Goal: Information Seeking & Learning: Understand process/instructions

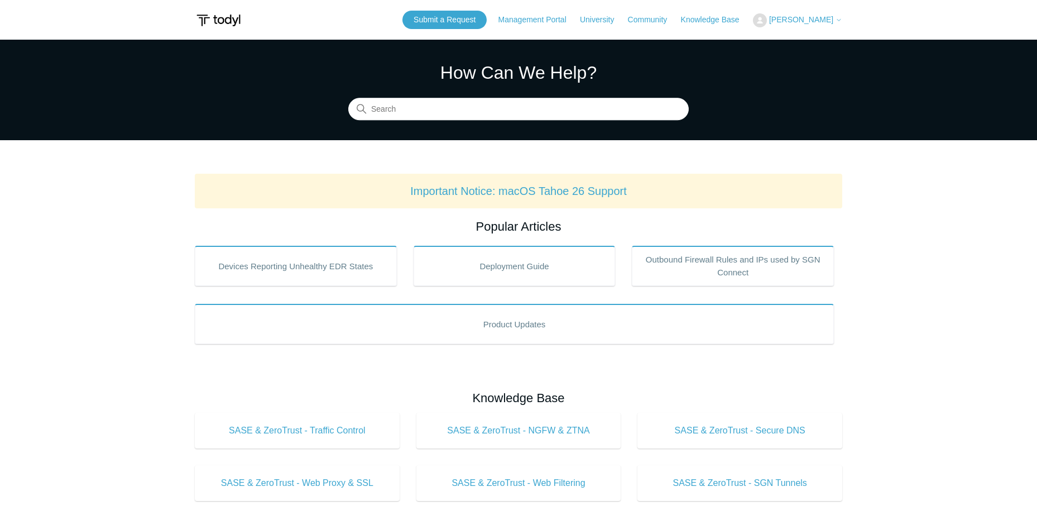
click at [796, 18] on span "[PERSON_NAME]" at bounding box center [801, 19] width 64 height 9
click at [792, 48] on link "My Support Requests" at bounding box center [808, 44] width 109 height 20
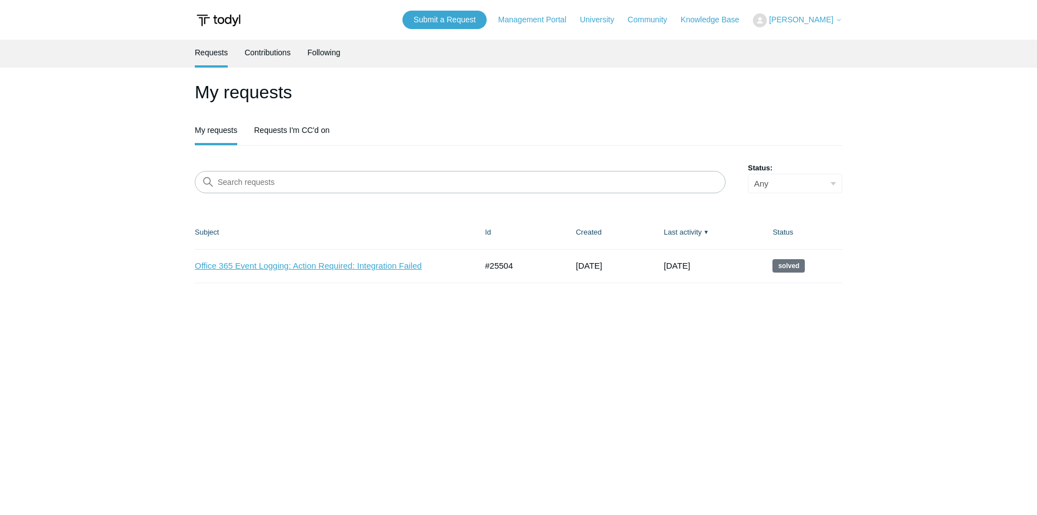
click at [401, 260] on link "Office 365 Event Logging: Action Required: Integration Failed" at bounding box center [327, 266] width 265 height 13
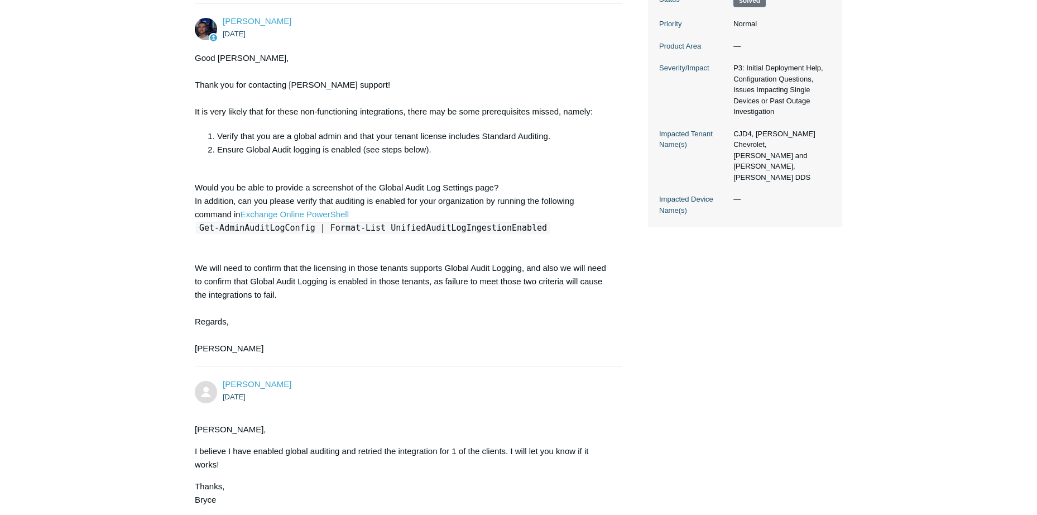
scroll to position [335, 0]
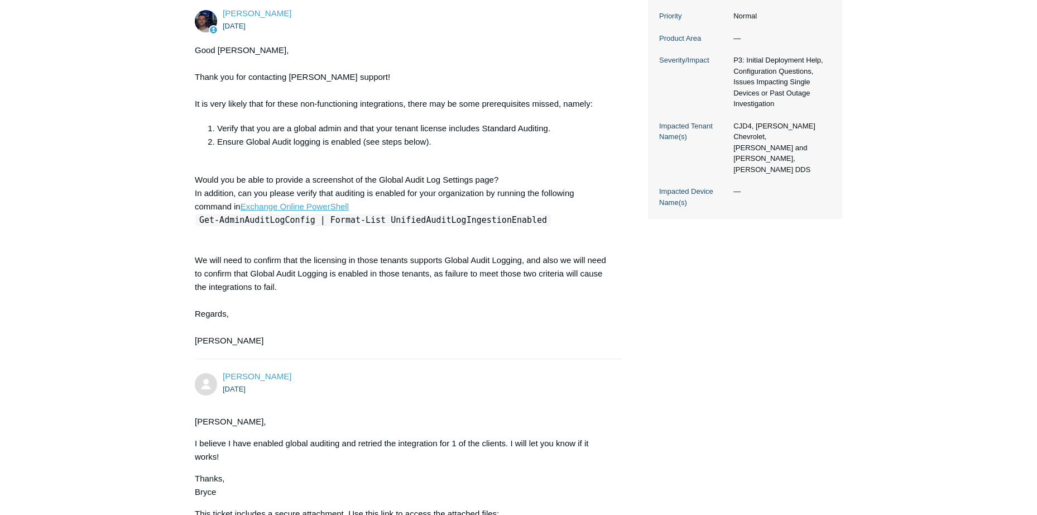
click at [303, 204] on link "Exchange Online PowerShell" at bounding box center [295, 206] width 108 height 9
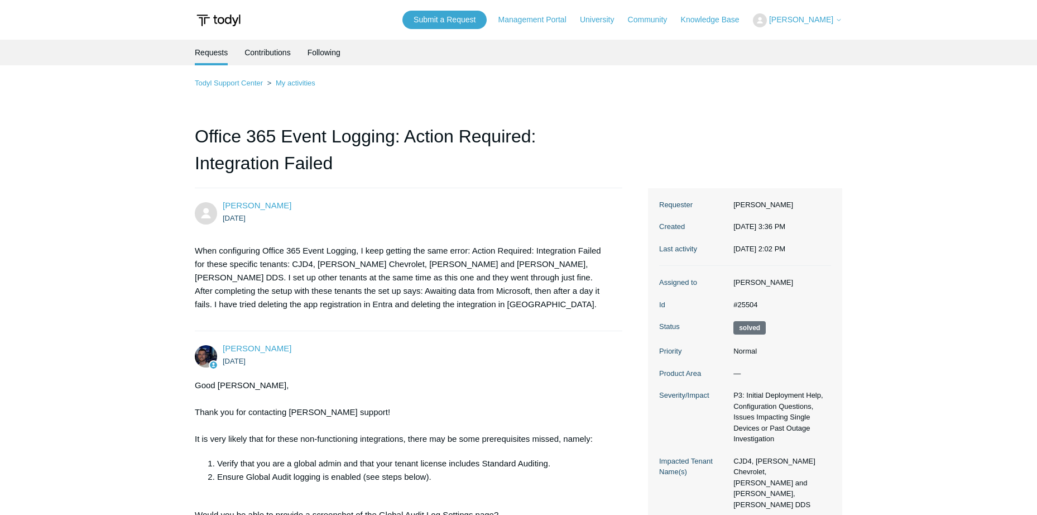
scroll to position [335, 0]
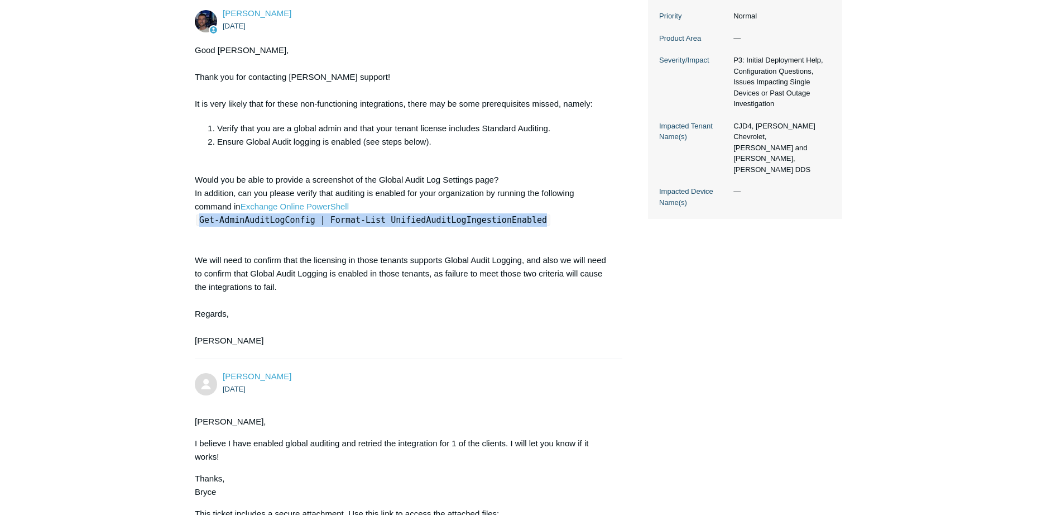
drag, startPoint x: 200, startPoint y: 218, endPoint x: 518, endPoint y: 217, distance: 317.1
click at [518, 217] on code "Get-AdminAuditLogConfig | Format-List UnifiedAuditLogIngestionEnabled" at bounding box center [373, 219] width 355 height 11
copy code "Get-AdminAuditLogConfig | Format-List UnifiedAuditLogIngestionEnabled"
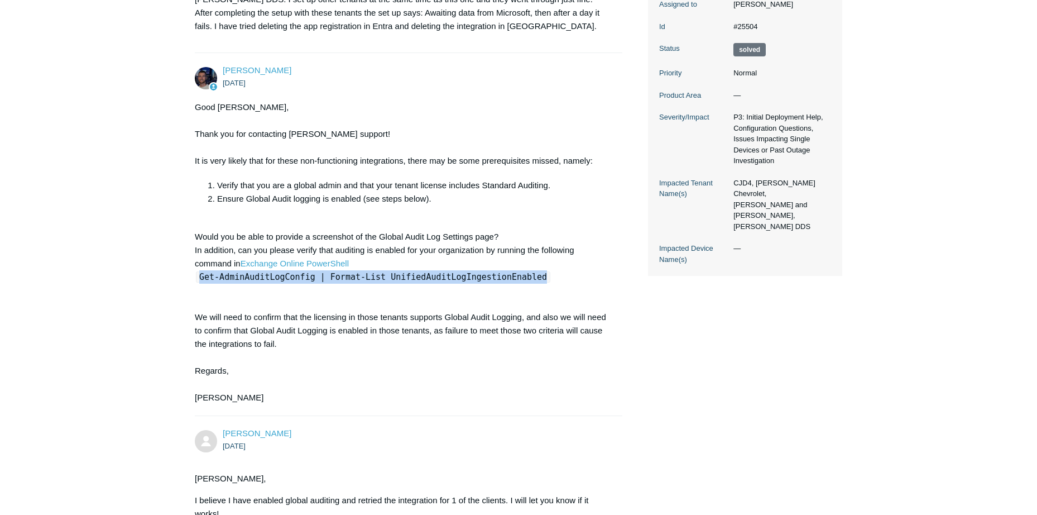
scroll to position [279, 0]
click at [331, 265] on link "Exchange Online PowerShell" at bounding box center [295, 261] width 108 height 9
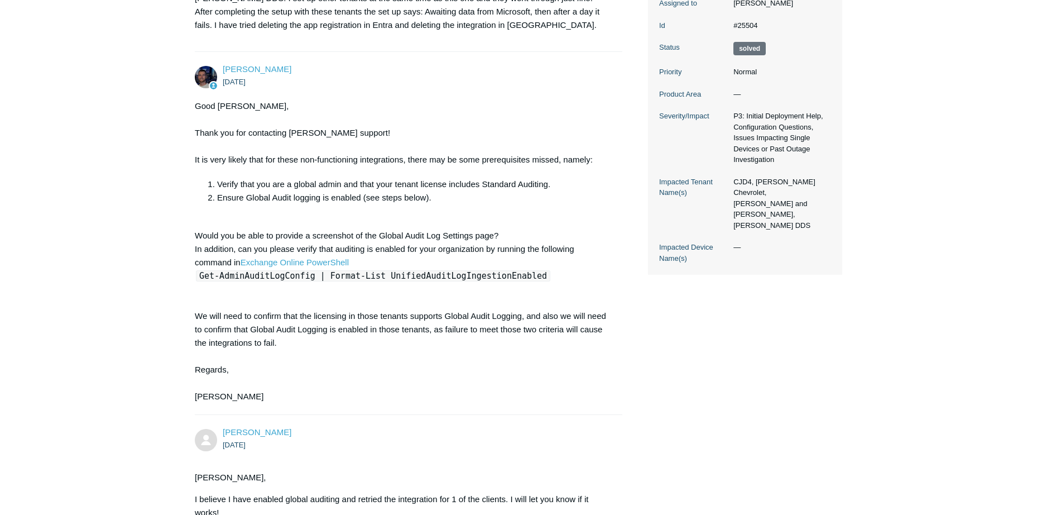
click at [461, 328] on div "Good [PERSON_NAME], Thank you for contacting [PERSON_NAME] support! It is very …" at bounding box center [403, 251] width 417 height 304
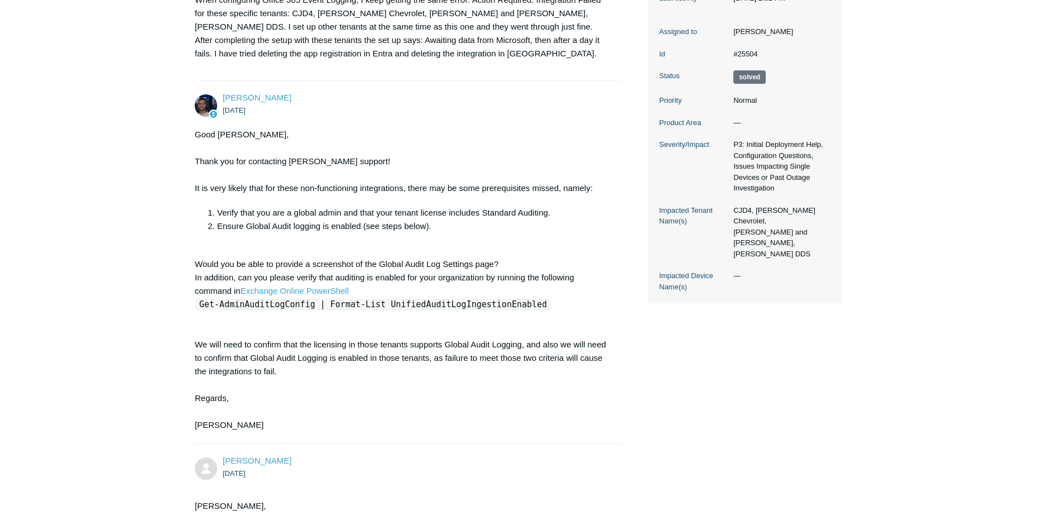
scroll to position [223, 0]
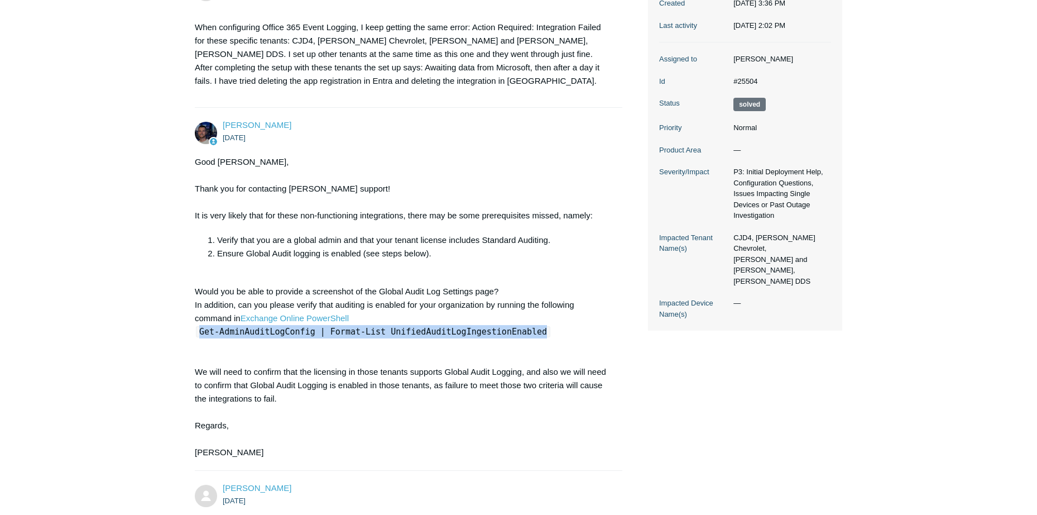
drag, startPoint x: 201, startPoint y: 332, endPoint x: 518, endPoint y: 328, distance: 317.2
click at [518, 328] on code "Get-AdminAuditLogConfig | Format-List UnifiedAuditLogIngestionEnabled" at bounding box center [373, 331] width 355 height 11
copy code "Get-AdminAuditLogConfig | Format-List UnifiedAuditLogIngestionEnabled"
click at [303, 401] on div "Good [PERSON_NAME], Thank you for contacting [PERSON_NAME] support! It is very …" at bounding box center [403, 307] width 417 height 304
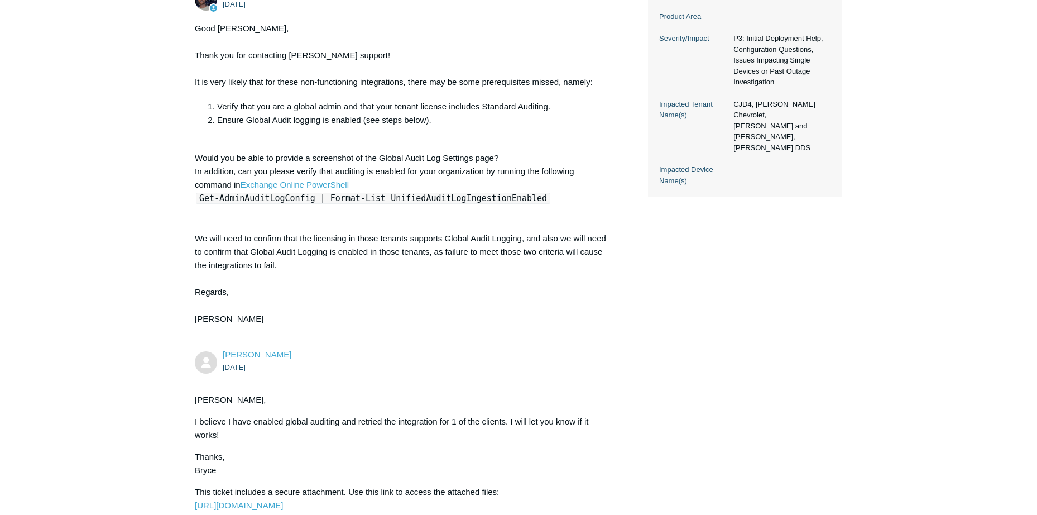
scroll to position [391, 0]
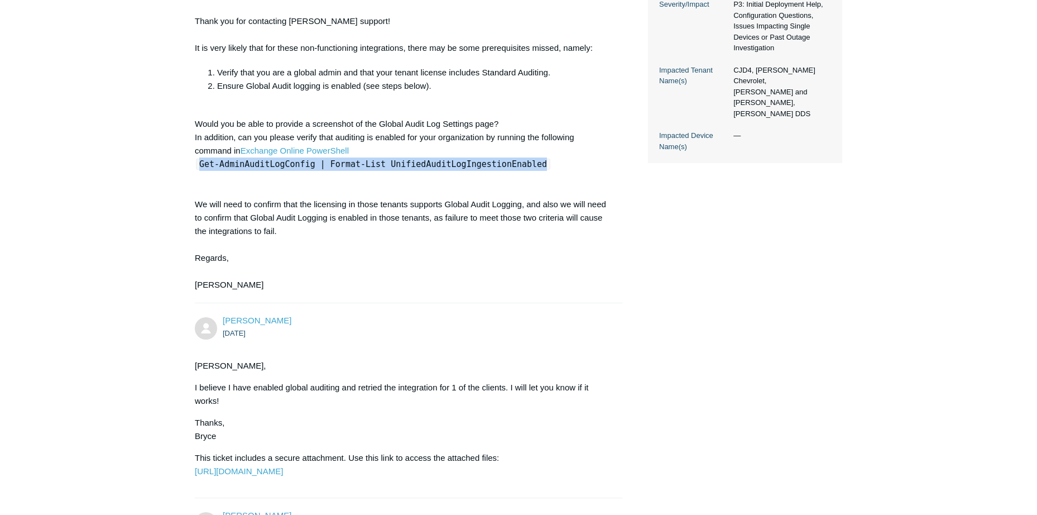
drag, startPoint x: 199, startPoint y: 162, endPoint x: 520, endPoint y: 161, distance: 321.0
click at [520, 161] on div "Good [PERSON_NAME], Thank you for contacting [PERSON_NAME] support! It is very …" at bounding box center [403, 140] width 417 height 304
copy code "Get-AdminAuditLogConfig | Format-List UnifiedAuditLogIngestionEnabled"
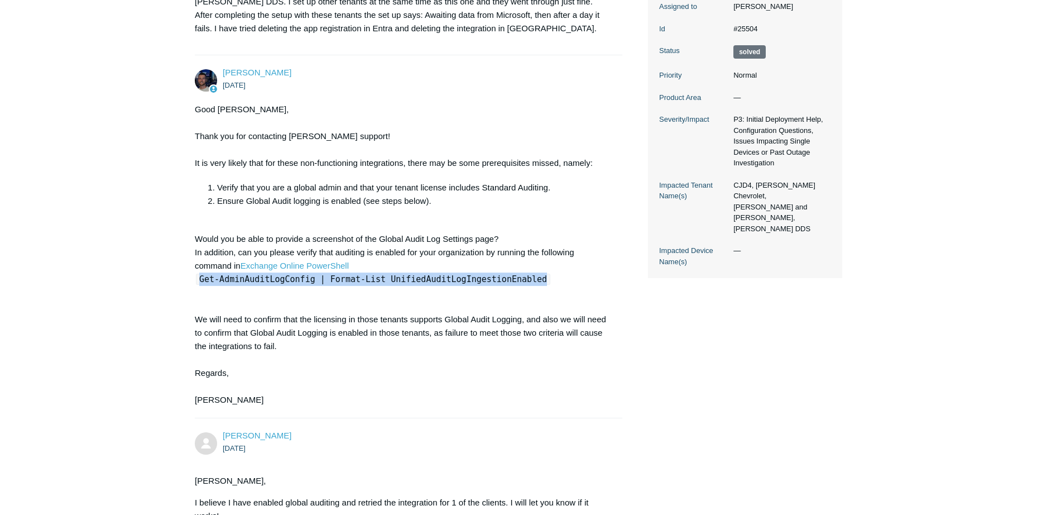
scroll to position [256, 0]
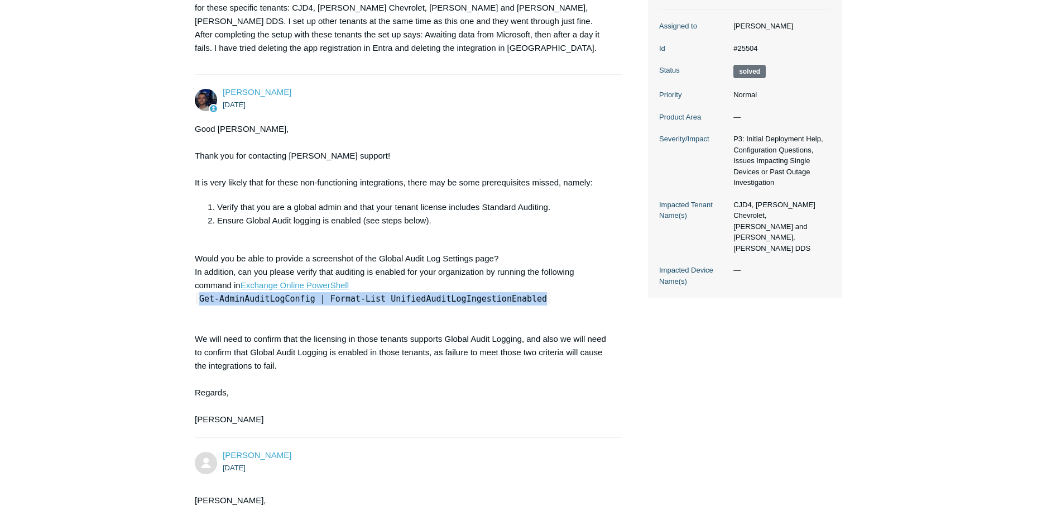
drag, startPoint x: 323, startPoint y: 285, endPoint x: 347, endPoint y: 264, distance: 32.0
drag, startPoint x: 347, startPoint y: 264, endPoint x: 316, endPoint y: 255, distance: 32.4
click at [316, 255] on div "Good [PERSON_NAME], Thank you for contacting [PERSON_NAME] support! It is very …" at bounding box center [403, 274] width 417 height 304
click at [323, 284] on link "Exchange Online PowerShell" at bounding box center [295, 284] width 108 height 9
drag, startPoint x: 201, startPoint y: 297, endPoint x: 515, endPoint y: 298, distance: 314.3
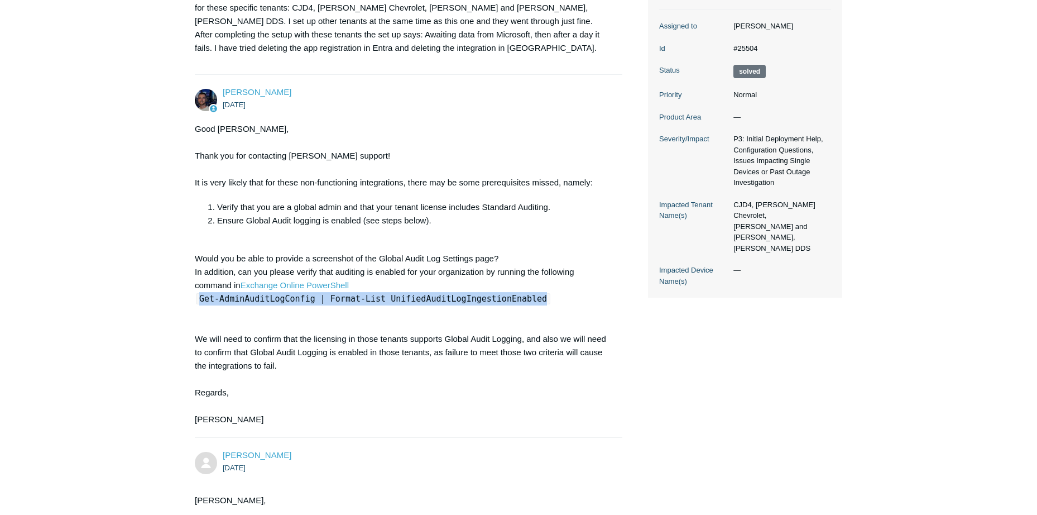
click at [515, 298] on code "Get-AdminAuditLogConfig | Format-List UnifiedAuditLogIngestionEnabled" at bounding box center [373, 298] width 355 height 11
copy code "Get-AdminAuditLogConfig | Format-List UnifiedAuditLogIngestionEnabled"
drag, startPoint x: 432, startPoint y: 303, endPoint x: 438, endPoint y: 299, distance: 7.2
copy code "Get-AdminAuditLogConfig | Format-List UnifiedAuditLogIngestionEnabled"
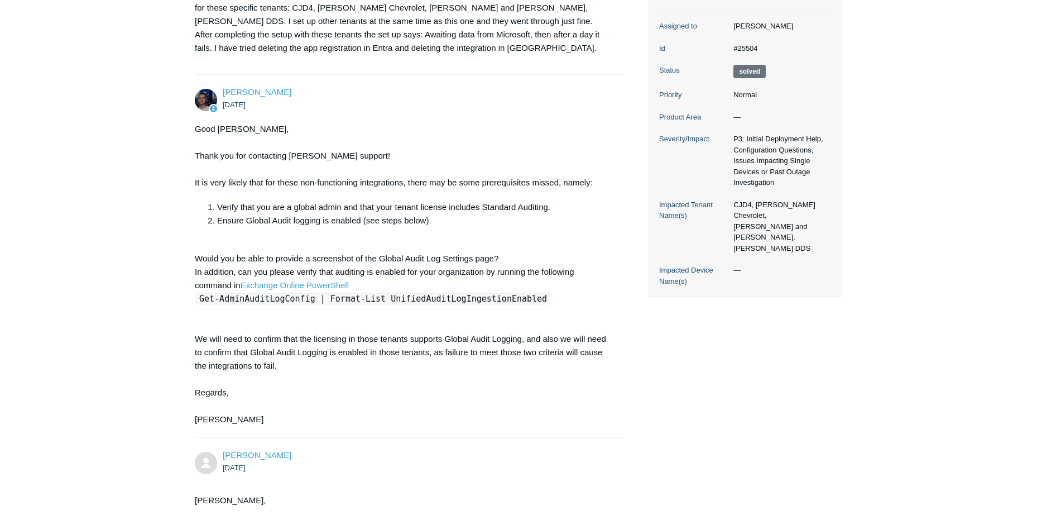
drag, startPoint x: 503, startPoint y: 304, endPoint x: 486, endPoint y: 289, distance: 22.2
drag, startPoint x: 486, startPoint y: 289, endPoint x: 423, endPoint y: 303, distance: 64.5
click at [423, 303] on code "Get-AdminAuditLogConfig | Format-List UnifiedAuditLogIngestionEnabled" at bounding box center [373, 298] width 355 height 11
click at [518, 298] on code "Get-AdminAuditLogConfig | Format-List UnifiedAuditLogIngestionEnabled" at bounding box center [373, 298] width 355 height 11
drag, startPoint x: 517, startPoint y: 299, endPoint x: 200, endPoint y: 303, distance: 316.6
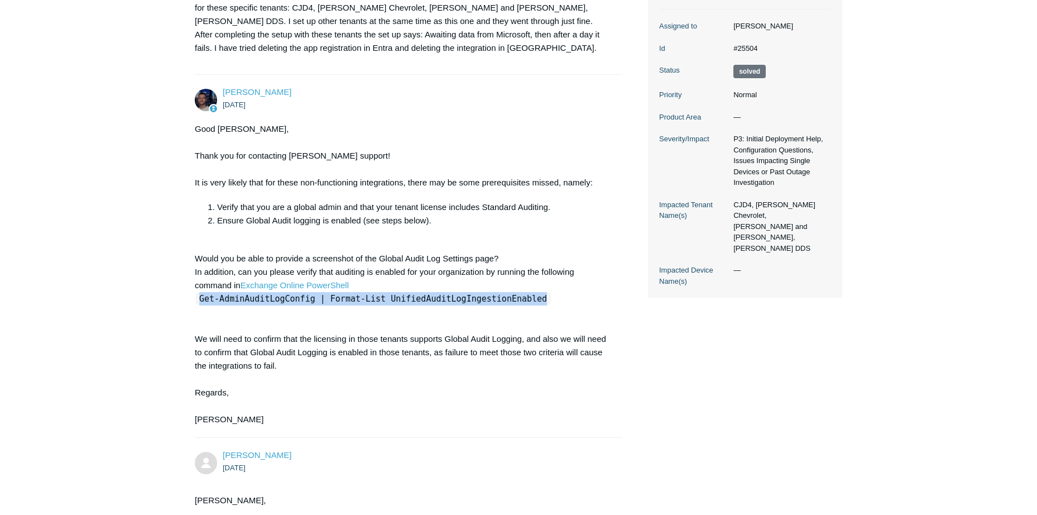
click at [200, 303] on code "Get-AdminAuditLogConfig | Format-List UnifiedAuditLogIngestionEnabled" at bounding box center [373, 298] width 355 height 11
copy code "Get-AdminAuditLogConfig | Format-List UnifiedAuditLogIngestionEnabled"
click at [279, 143] on div "Good [PERSON_NAME], Thank you for contacting [PERSON_NAME] support! It is very …" at bounding box center [403, 274] width 417 height 304
